Goal: Information Seeking & Learning: Understand process/instructions

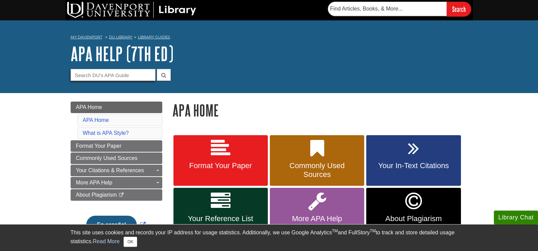
click at [141, 76] on input "Guide Search Terms" at bounding box center [113, 75] width 85 height 12
click at [95, 75] on input "Guide Search Terms" at bounding box center [113, 75] width 85 height 12
type input "how to cite a cited quote from book"
click at [157, 69] on button "submit" at bounding box center [164, 75] width 14 height 12
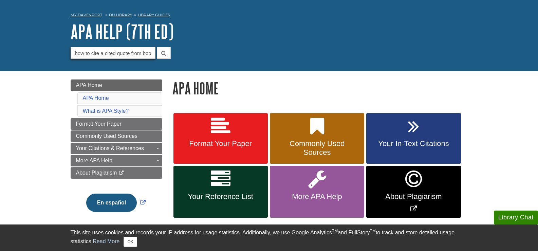
scroll to position [34, 0]
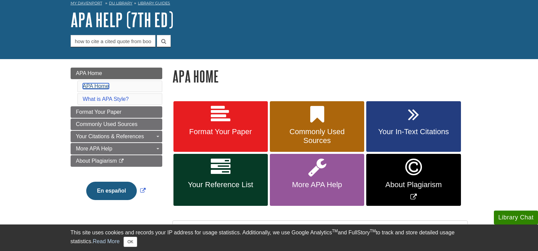
click at [102, 86] on link "APA Home" at bounding box center [96, 86] width 26 height 6
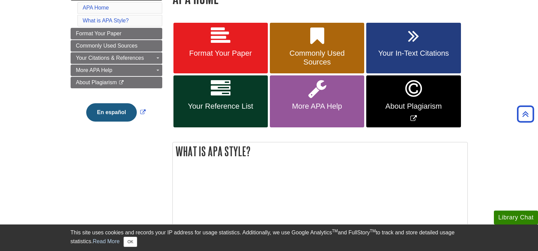
scroll to position [100, 0]
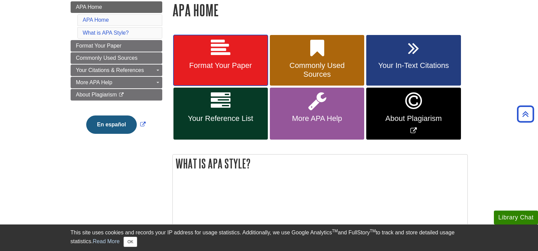
click at [223, 45] on icon at bounding box center [221, 48] width 20 height 20
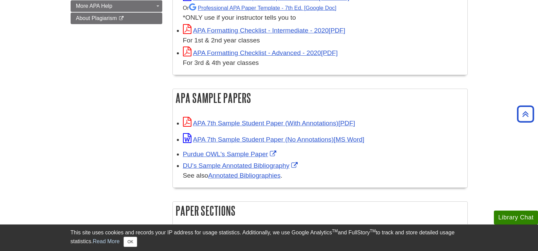
scroll to position [271, 0]
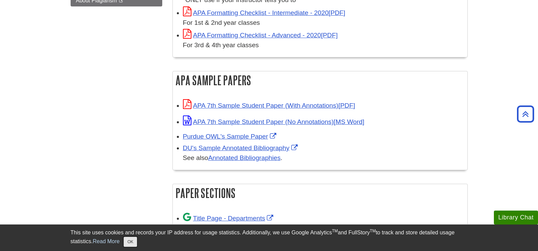
click at [130, 240] on button "OK" at bounding box center [129, 241] width 13 height 10
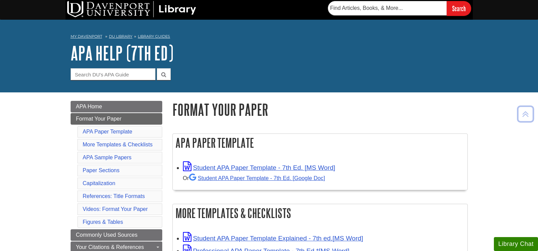
scroll to position [0, 0]
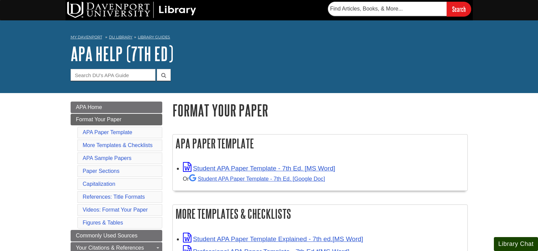
click at [513, 242] on button "Library Chat" at bounding box center [515, 244] width 44 height 14
click at [347, 117] on h1 "Format Your Paper" at bounding box center [319, 109] width 295 height 17
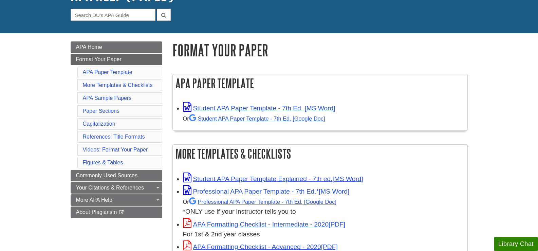
scroll to position [68, 0]
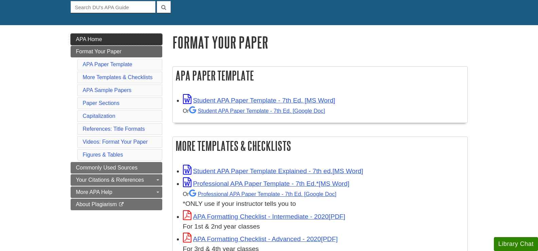
click at [100, 40] on span "APA Home" at bounding box center [89, 39] width 26 height 6
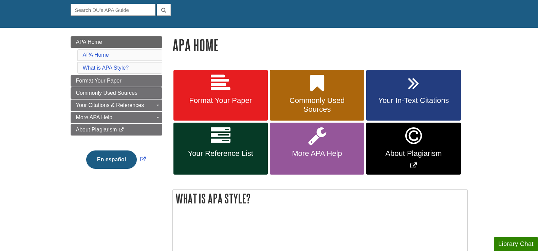
scroll to position [68, 0]
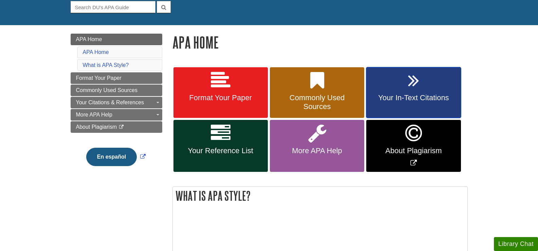
click at [411, 98] on span "Your In-Text Citations" at bounding box center [413, 97] width 84 height 9
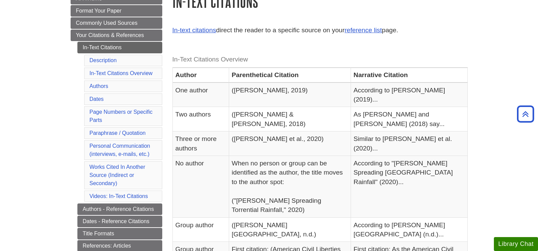
scroll to position [102, 0]
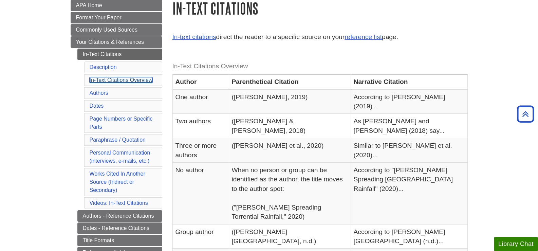
click at [132, 78] on link "In-Text Citations Overview" at bounding box center [121, 80] width 63 height 6
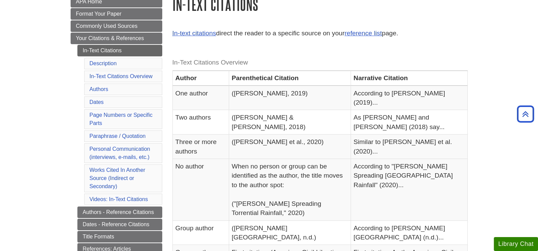
scroll to position [93, 0]
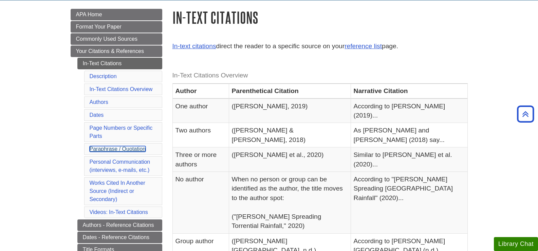
click at [130, 149] on link "Paraphrase / Quotation" at bounding box center [118, 149] width 56 height 6
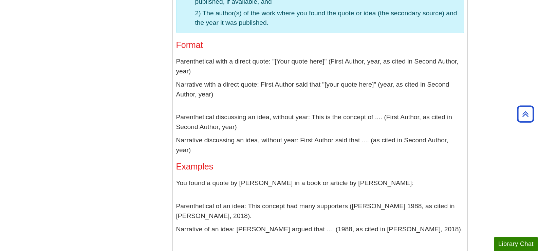
scroll to position [1707, 0]
